Goal: Task Accomplishment & Management: Use online tool/utility

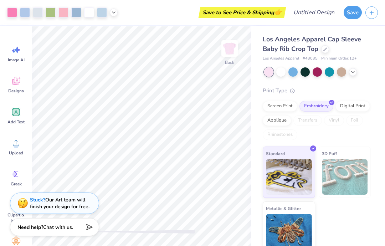
click at [12, 84] on icon at bounding box center [16, 81] width 11 height 11
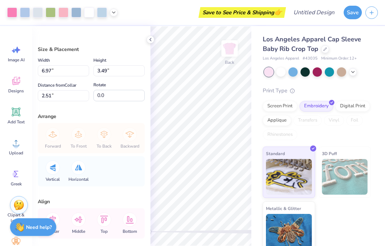
click at [12, 178] on icon at bounding box center [16, 174] width 11 height 11
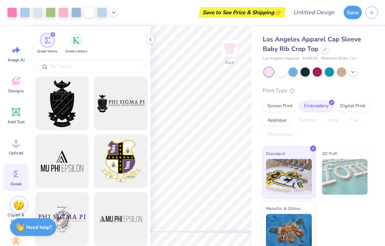
click at [14, 80] on icon at bounding box center [15, 82] width 7 height 6
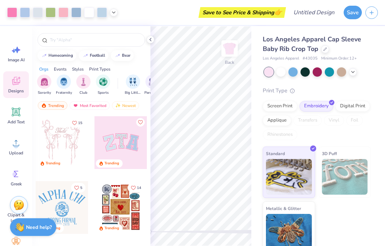
scroll to position [68, 0]
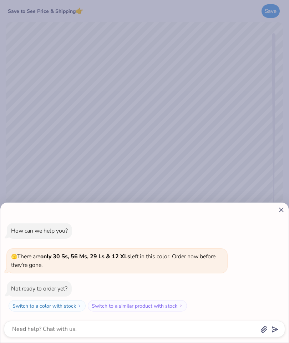
click at [288, 207] on div "How can we help you? 🫣 There are only 30 Ss, 56 Ms, 29 Ls & 12 XLs left in this…" at bounding box center [144, 272] width 288 height 140
click at [281, 207] on icon at bounding box center [281, 209] width 7 height 7
type textarea "x"
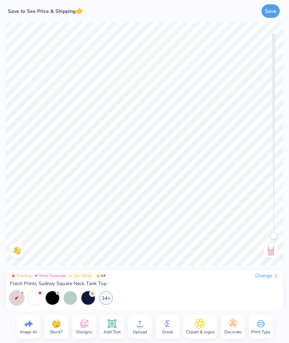
click at [79, 323] on icon at bounding box center [84, 323] width 11 height 11
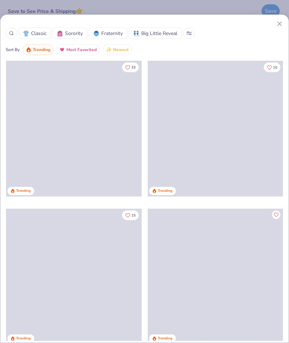
click at [14, 33] on div at bounding box center [11, 32] width 11 height 11
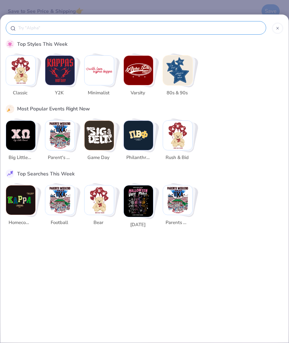
click at [14, 33] on div at bounding box center [136, 28] width 260 height 14
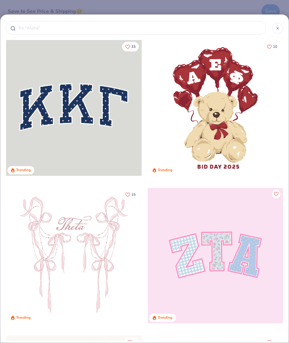
click at [41, 27] on input "text" at bounding box center [139, 27] width 244 height 7
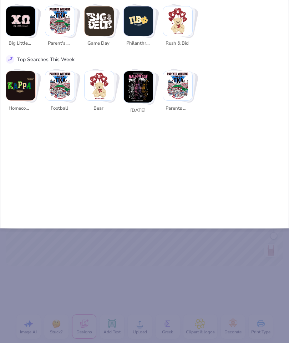
type input "p"
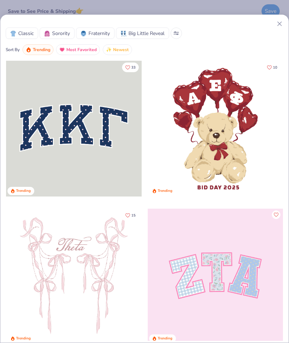
click at [274, 22] on div at bounding box center [145, 23] width 278 height 7
click at [279, 25] on icon at bounding box center [279, 23] width 7 height 7
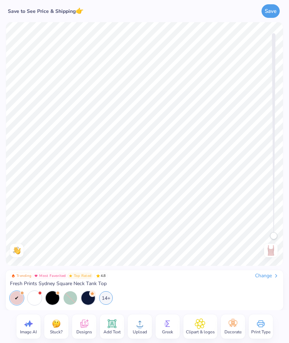
click at [88, 326] on icon at bounding box center [84, 323] width 11 height 11
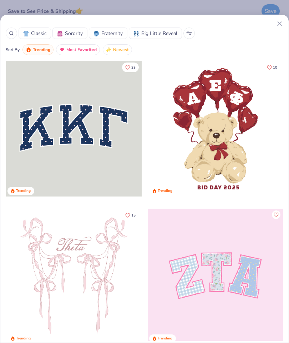
click at [12, 35] on icon at bounding box center [11, 33] width 5 height 5
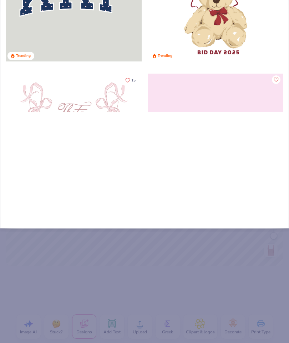
type input "om"
type input "ome"
type input "omeg"
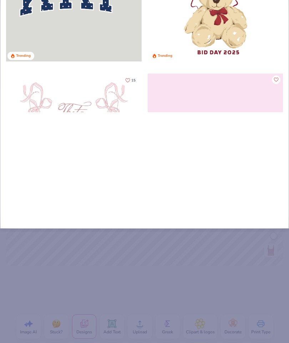
type input "omeg"
type input "omega"
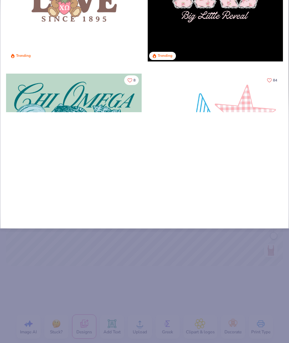
type input "omega p"
type input "omega ph"
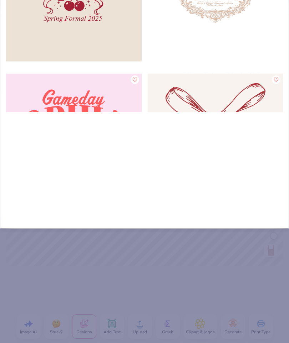
type input "omega ph"
type input "omega ph a"
type input "omega ph al"
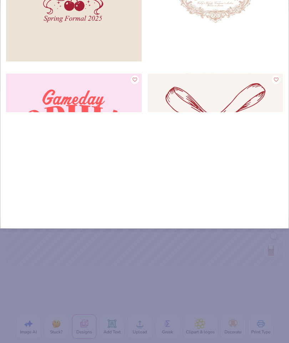
type input "omega ph al"
type input "omega ph alp"
type input "omega ph alph"
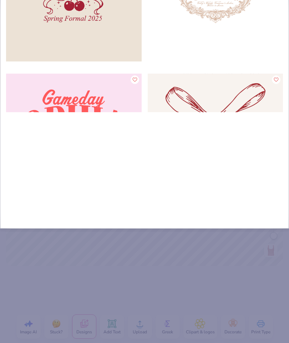
type input "omega ph alpha"
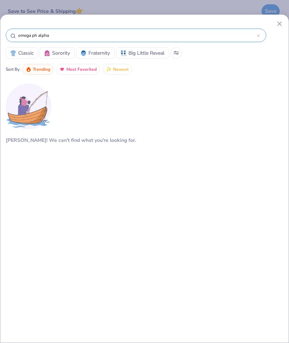
click at [39, 36] on input "omega ph alpha" at bounding box center [136, 35] width 239 height 7
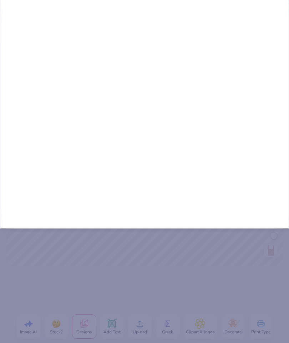
click at [35, 26] on div "[PERSON_NAME]! We can't find what you're looking for." at bounding box center [145, 45] width 278 height 240
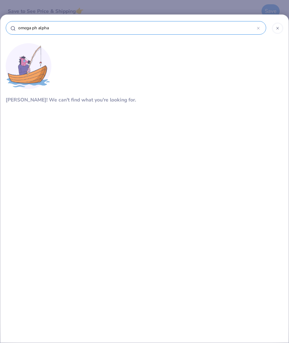
click at [36, 28] on input "omega ph alpha" at bounding box center [136, 27] width 239 height 7
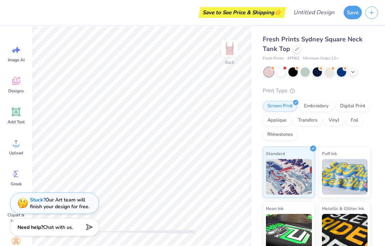
click at [14, 84] on icon at bounding box center [15, 82] width 7 height 6
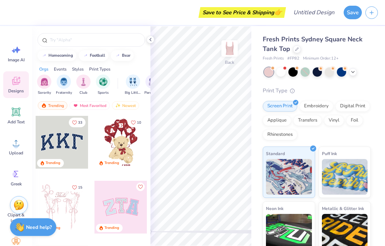
click at [61, 40] on input "text" at bounding box center [94, 39] width 91 height 7
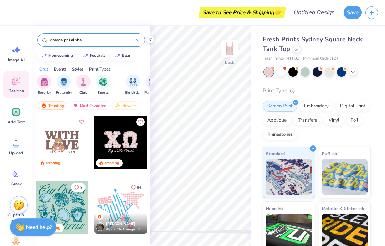
type input "omega phi alpha"
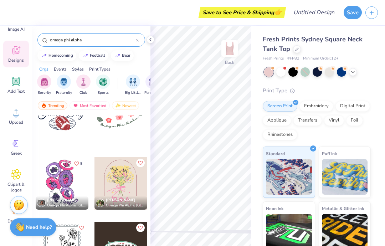
scroll to position [35, 0]
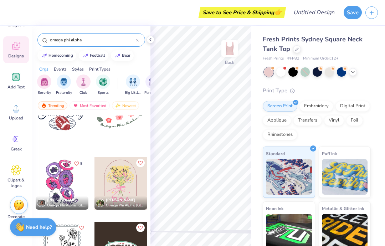
click at [14, 170] on icon at bounding box center [16, 170] width 4 height 4
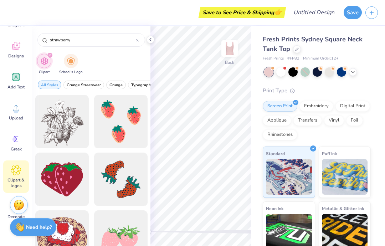
type input "strawberry"
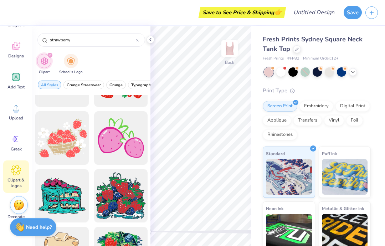
scroll to position [1254, 0]
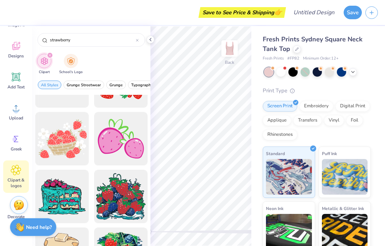
click at [17, 52] on div "Designs" at bounding box center [16, 49] width 26 height 27
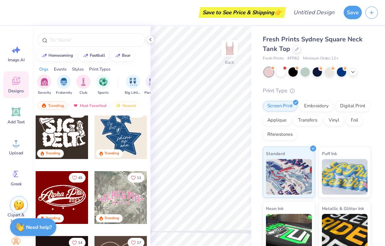
scroll to position [205, 0]
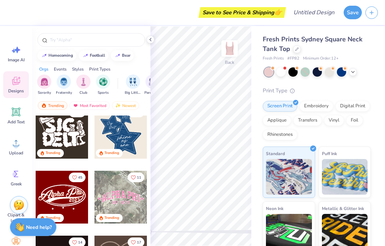
click at [111, 194] on div at bounding box center [121, 197] width 53 height 53
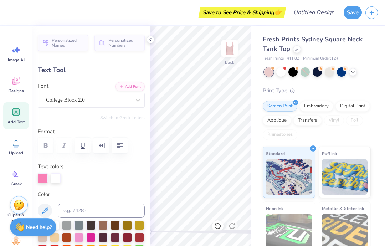
scroll to position [-1, 0]
click at [14, 118] on div "Add Text" at bounding box center [16, 115] width 26 height 27
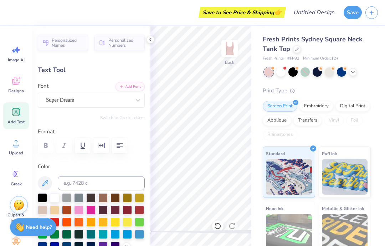
type input "3.79"
type input "1.10"
type input "5.95"
click at [11, 118] on div "Add Text" at bounding box center [16, 115] width 26 height 27
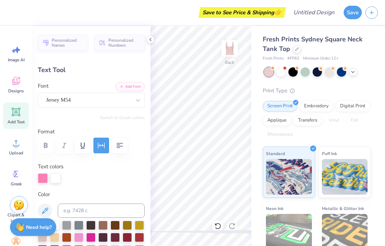
type input "2.57"
type input "0.46"
type input "4.56"
type input "5.58"
type input "1.81"
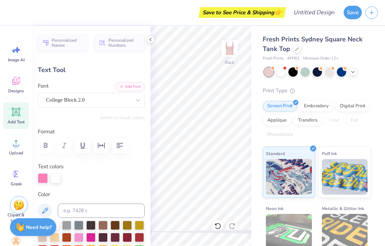
type input "3.00"
type textarea "ALPHA u"
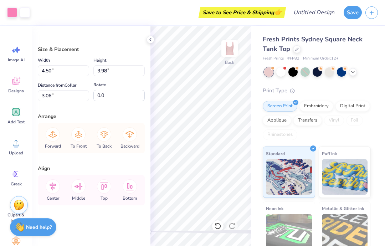
click at [216, 227] on icon at bounding box center [217, 226] width 7 height 7
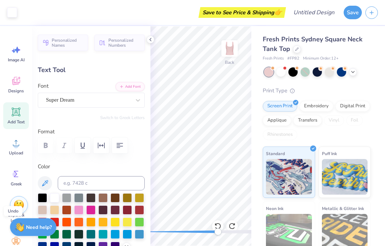
click at [218, 229] on div "Accessibility label" at bounding box center [217, 231] width 7 height 7
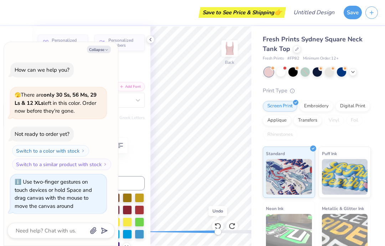
click at [219, 225] on icon at bounding box center [217, 226] width 7 height 7
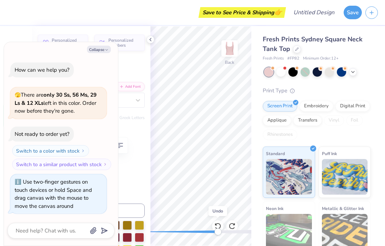
type textarea "x"
type input "5.58"
type input "1.81"
type input "3.00"
type textarea "x"
